Goal: Task Accomplishment & Management: Manage account settings

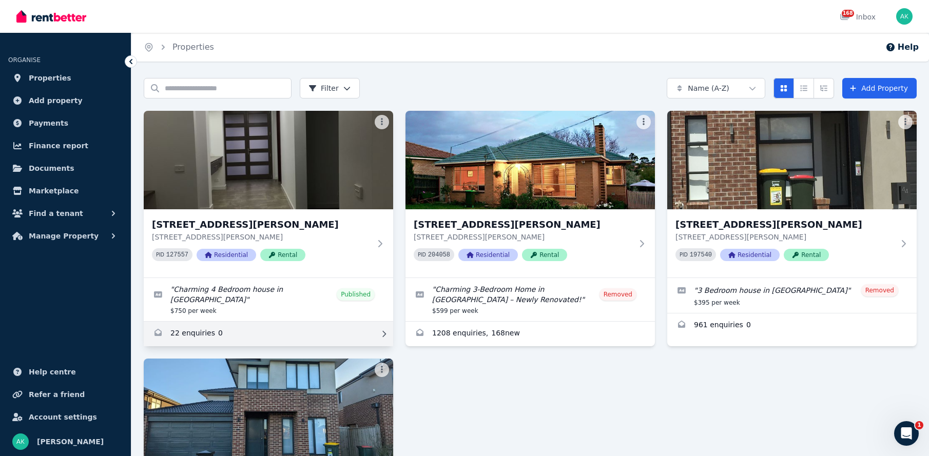
click at [188, 323] on link "Enquiries for 5 Rhone Drive, Wollert" at bounding box center [268, 334] width 249 height 25
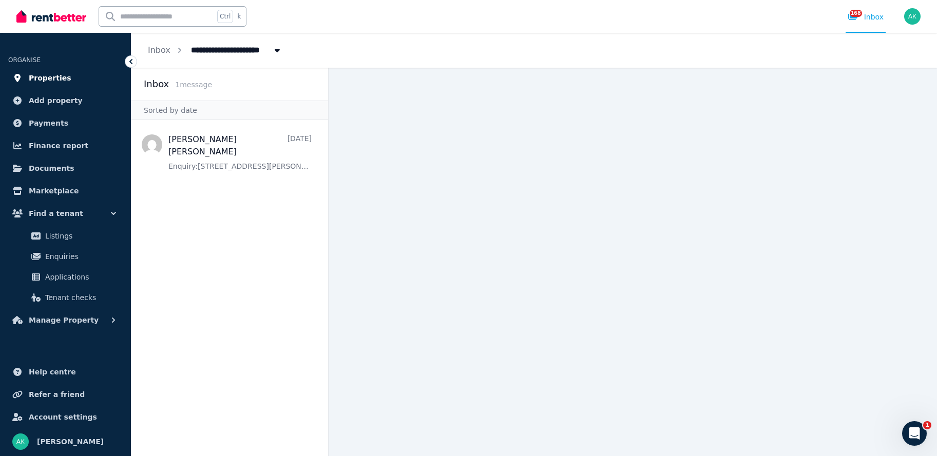
click at [49, 76] on span "Properties" at bounding box center [50, 78] width 43 height 12
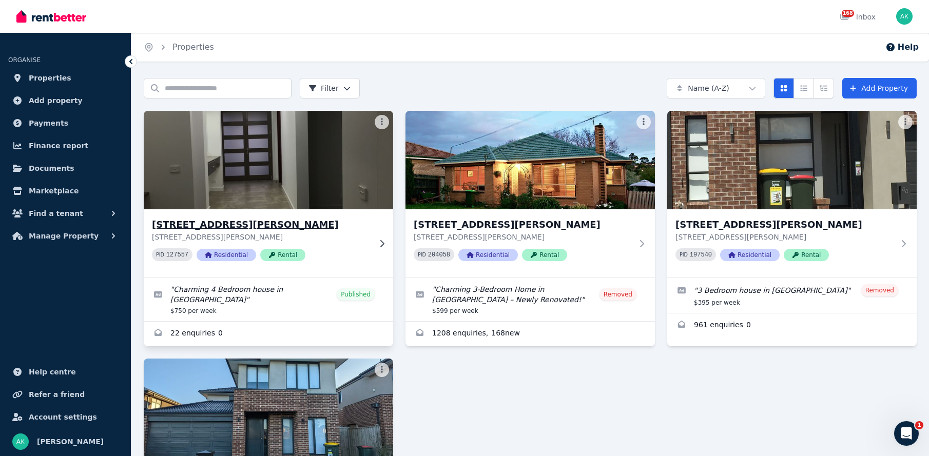
click at [290, 172] on img at bounding box center [269, 160] width 262 height 104
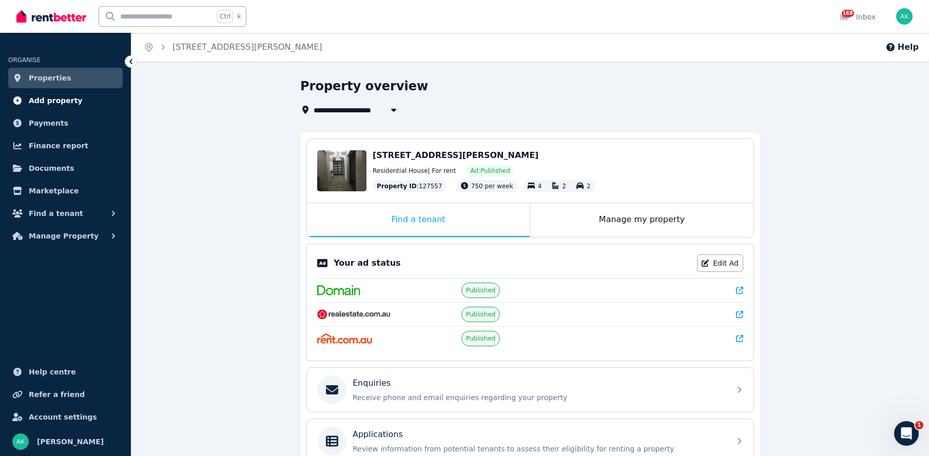
click at [52, 99] on span "Add property" at bounding box center [56, 100] width 54 height 12
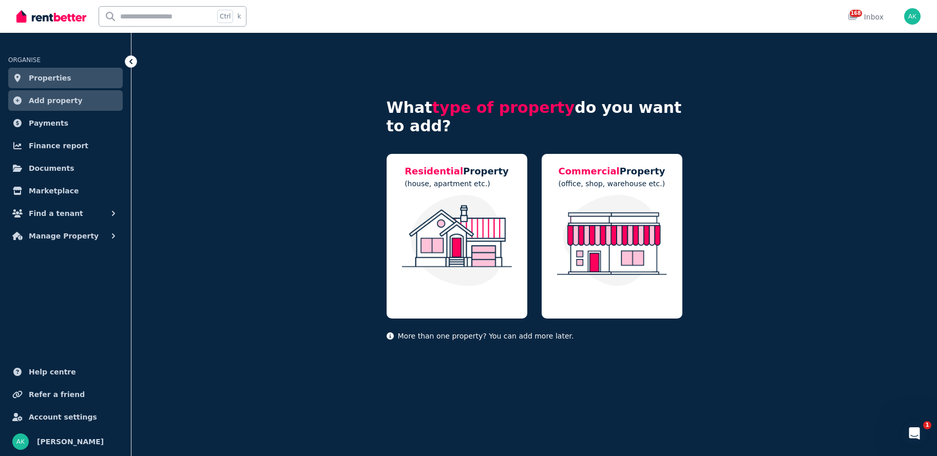
click at [56, 74] on span "Properties" at bounding box center [50, 78] width 43 height 12
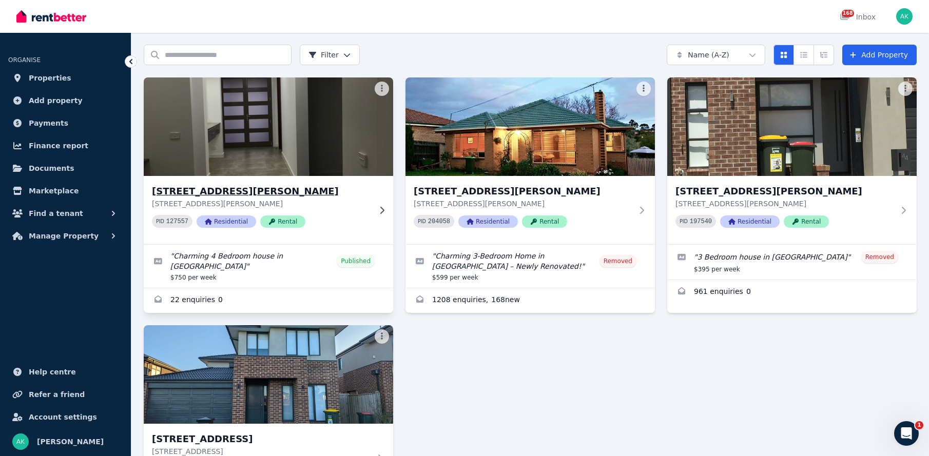
scroll to position [51, 0]
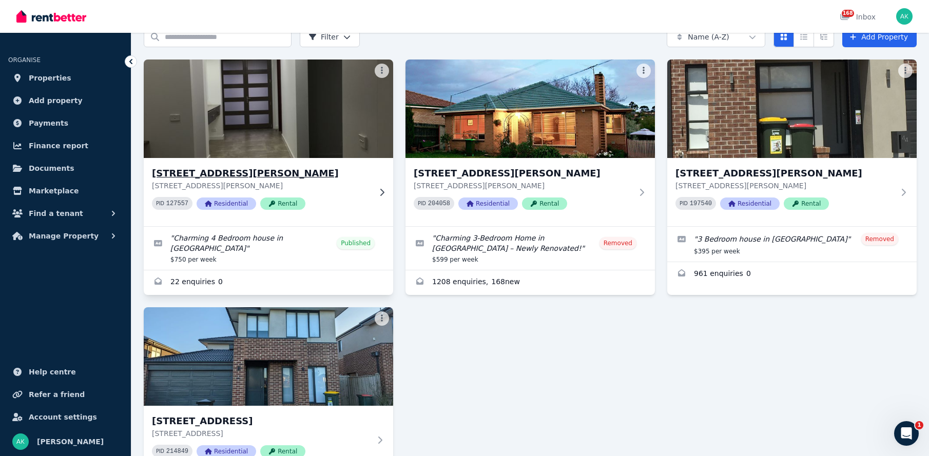
click at [309, 121] on img at bounding box center [269, 109] width 262 height 104
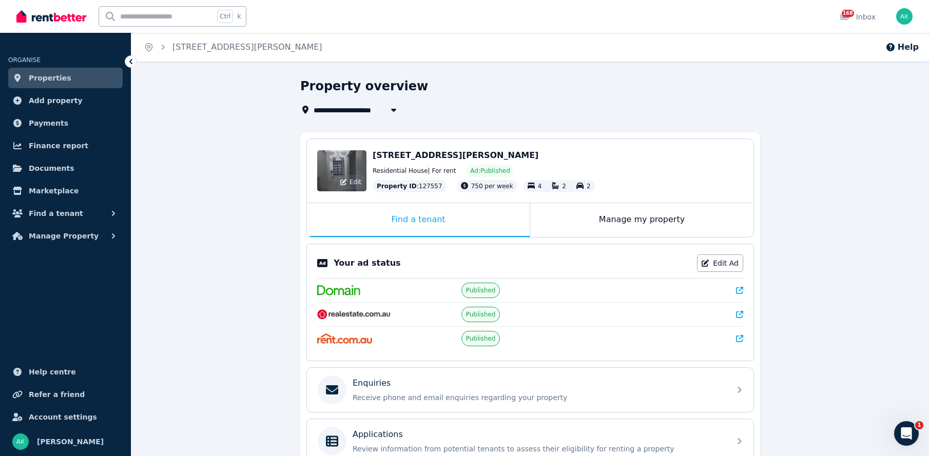
click at [358, 170] on div "Edit" at bounding box center [341, 170] width 49 height 41
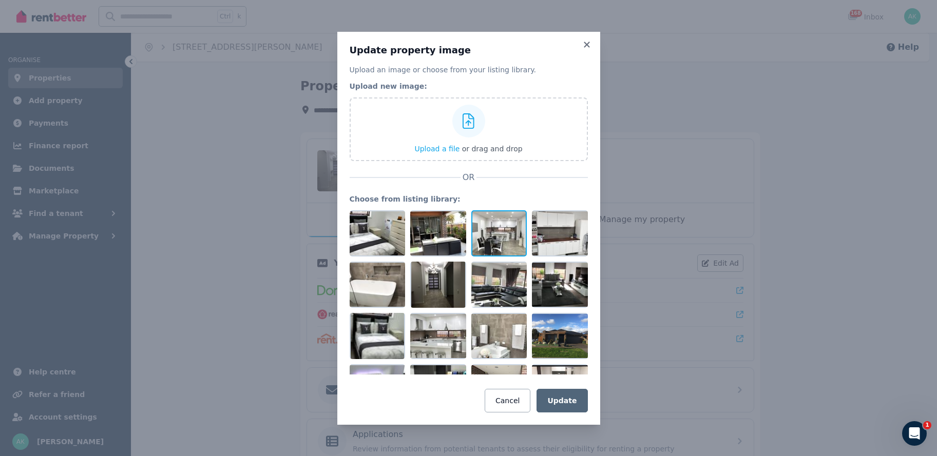
click at [497, 244] on div at bounding box center [499, 233] width 56 height 46
click at [502, 236] on div at bounding box center [499, 233] width 56 height 46
click at [588, 45] on icon at bounding box center [587, 44] width 10 height 9
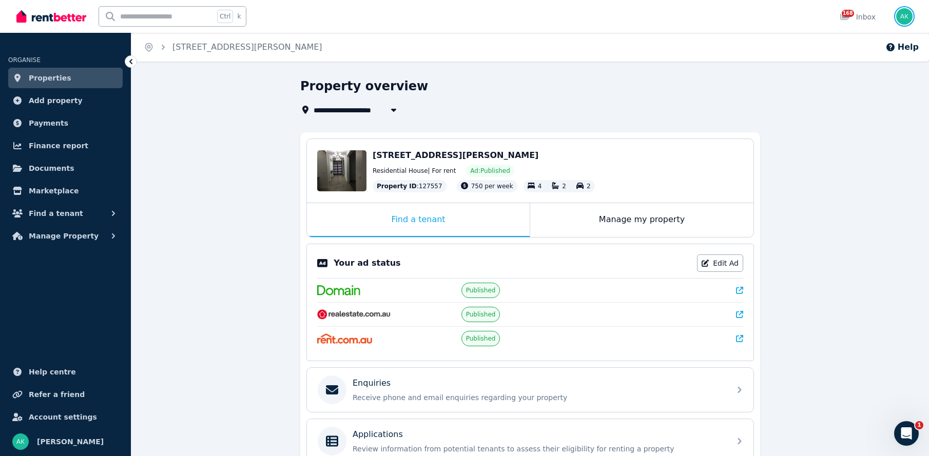
click at [900, 14] on img "button" at bounding box center [904, 16] width 16 height 16
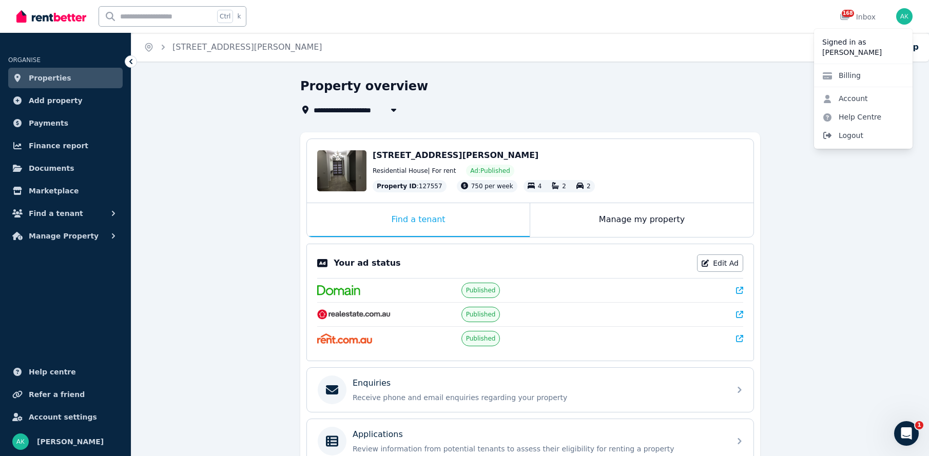
click at [849, 134] on span "Logout" at bounding box center [863, 135] width 99 height 18
